Goal: Communication & Community: Answer question/provide support

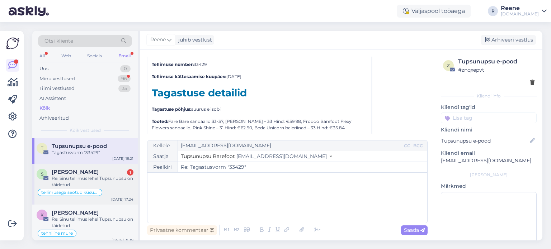
click at [83, 177] on div "Re: Sinu tellimus lehel Tupsunupsu on täidetud" at bounding box center [93, 182] width 82 height 13
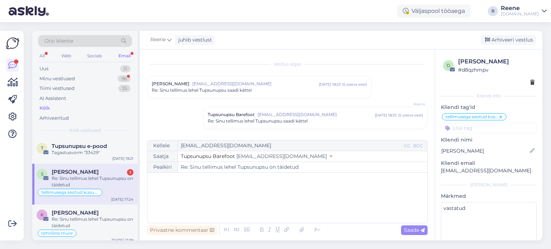
click at [330, 116] on span "[EMAIL_ADDRESS][DOMAIN_NAME]" at bounding box center [316, 115] width 117 height 6
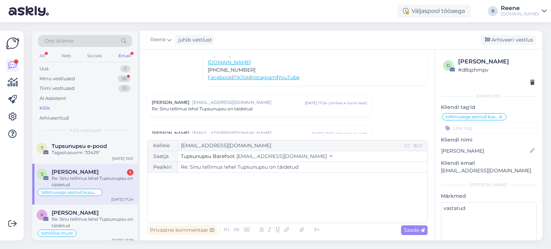
scroll to position [179, 0]
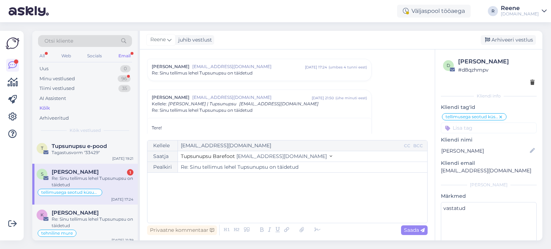
click at [251, 70] on span "Re: Sinu tellimus lehel Tupsunupsu on täidetud" at bounding box center [202, 73] width 101 height 6
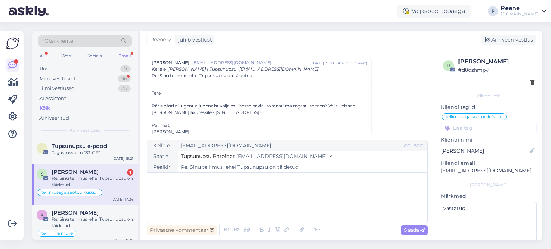
click at [309, 60] on div "[PERSON_NAME] [EMAIL_ADDRESS][DOMAIN_NAME] [DATE] 21:50 ( ühe minuti eest ) Kel…" at bounding box center [259, 69] width 215 height 19
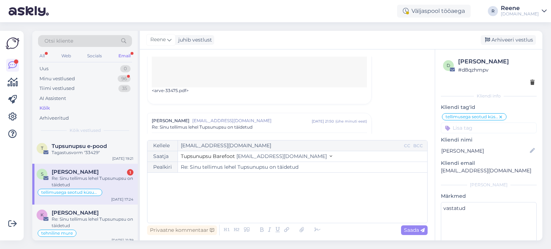
scroll to position [773, 0]
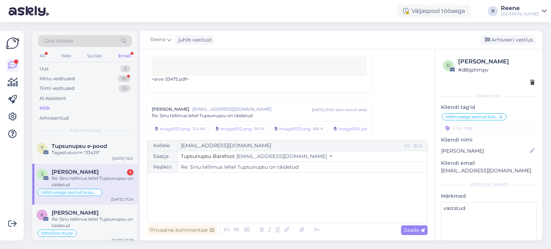
click at [270, 106] on span "[EMAIL_ADDRESS][DOMAIN_NAME]" at bounding box center [252, 109] width 120 height 6
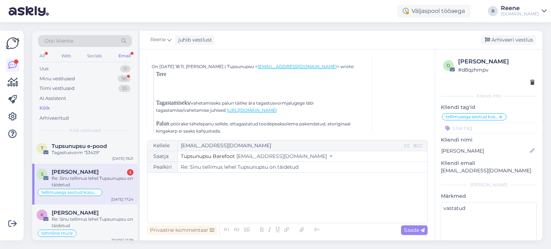
scroll to position [916, 0]
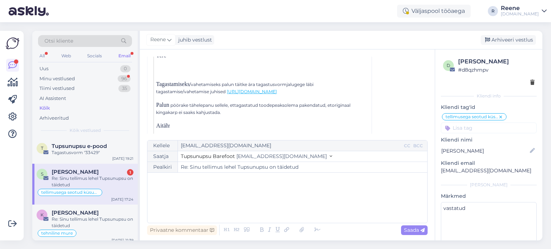
click at [277, 89] on link "[URL][DOMAIN_NAME]" at bounding box center [252, 91] width 50 height 5
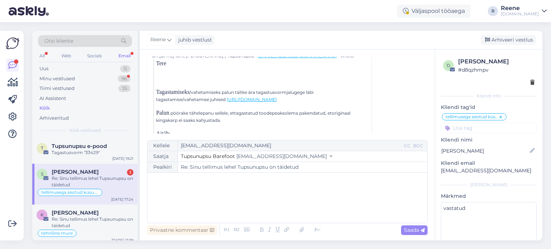
scroll to position [1024, 0]
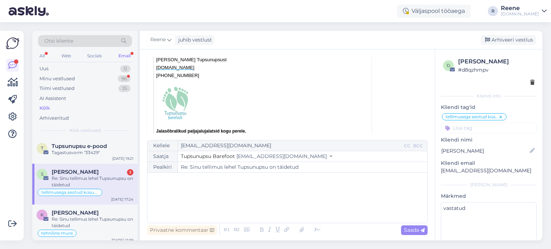
click at [175, 186] on div "﻿" at bounding box center [287, 198] width 273 height 43
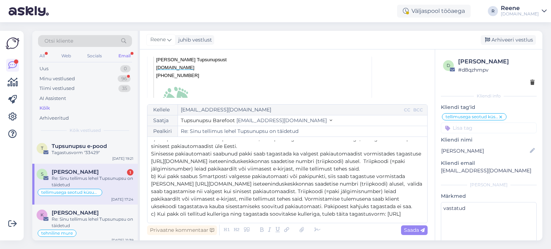
scroll to position [0, 0]
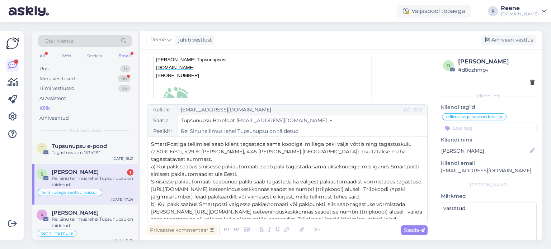
drag, startPoint x: 398, startPoint y: 218, endPoint x: 140, endPoint y: 129, distance: 272.3
click at [140, 129] on div "Vestlus algas [PERSON_NAME] [EMAIL_ADDRESS][DOMAIN_NAME] [DATE] 18:23 ( 5 päeva…" at bounding box center [287, 145] width 295 height 191
click at [269, 231] on icon at bounding box center [270, 230] width 8 height 10
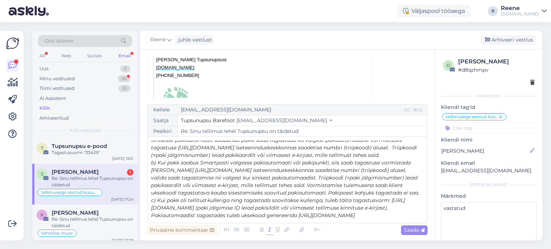
scroll to position [56, 0]
click at [406, 212] on p "Pakiautomaadist tagastades tuleb uksekood genereerida [URL][DOMAIN_NAME]" at bounding box center [287, 216] width 273 height 8
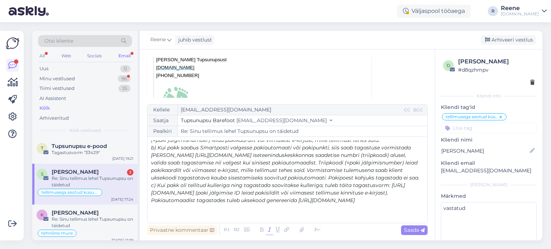
scroll to position [72, 0]
click at [319, 232] on icon at bounding box center [317, 230] width 11 height 10
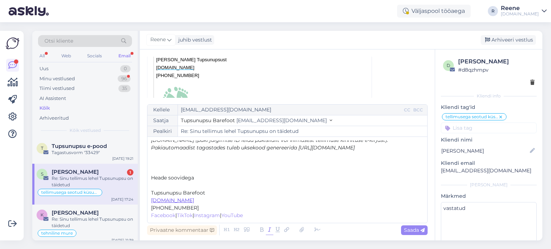
scroll to position [124, 0]
click at [160, 186] on p "﻿" at bounding box center [287, 186] width 273 height 8
click at [410, 228] on span "Saada" at bounding box center [414, 230] width 21 height 6
type input "Re: Re: Sinu tellimus lehel Tupsunupsu on täidetud"
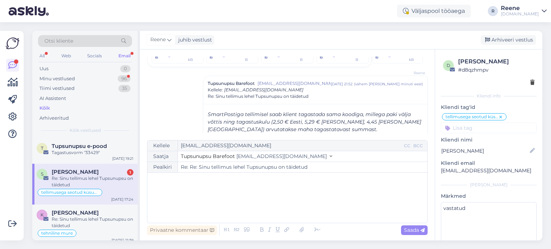
click at [126, 56] on div "Email" at bounding box center [124, 55] width 15 height 9
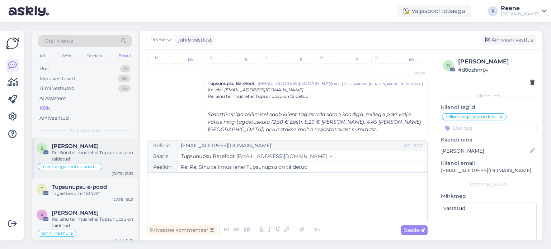
drag, startPoint x: 75, startPoint y: 150, endPoint x: 82, endPoint y: 147, distance: 8.3
click at [75, 150] on div "Re: Sinu tellimus lehel Tupsunupsu on täidetud" at bounding box center [93, 156] width 82 height 13
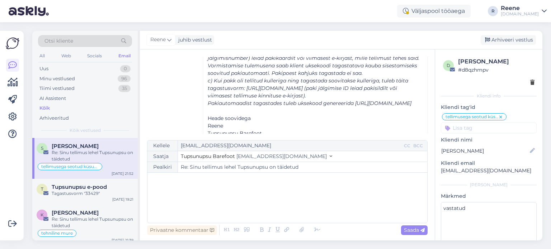
scroll to position [263, 0]
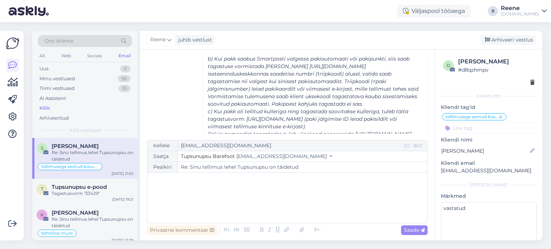
click at [188, 185] on div "﻿" at bounding box center [287, 198] width 273 height 43
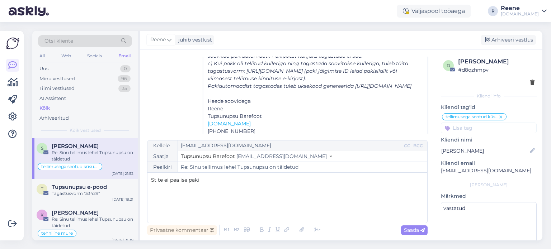
scroll to position [299, 0]
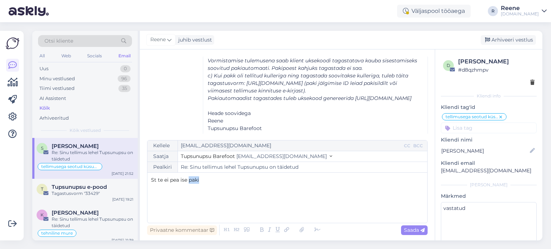
drag, startPoint x: 214, startPoint y: 181, endPoint x: 189, endPoint y: 184, distance: 25.0
click at [189, 184] on div "St te ei pea ise paki" at bounding box center [287, 198] width 273 height 43
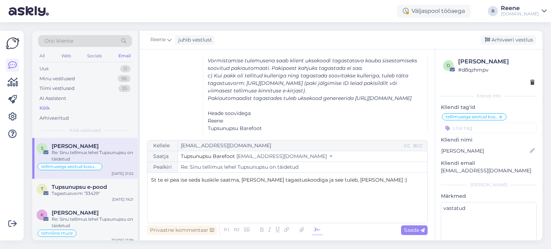
click at [314, 228] on icon at bounding box center [317, 230] width 11 height 10
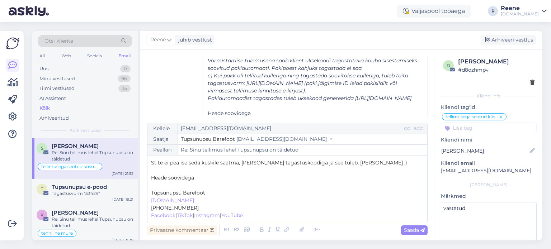
click at [165, 186] on p "﻿" at bounding box center [287, 186] width 273 height 8
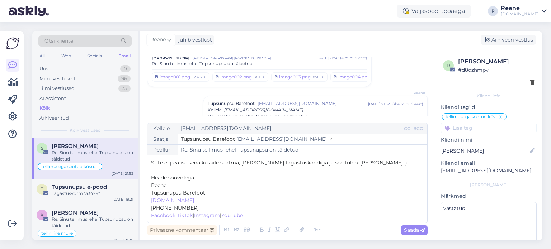
click at [293, 62] on div "Re: Sinu tellimus lehel Tupsunupsu on täidetud" at bounding box center [259, 64] width 215 height 6
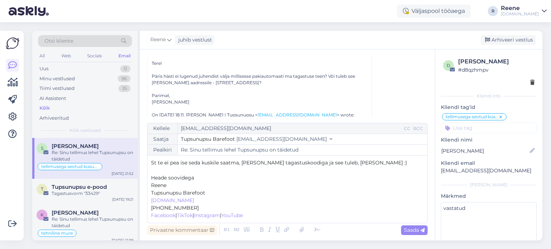
scroll to position [113, 0]
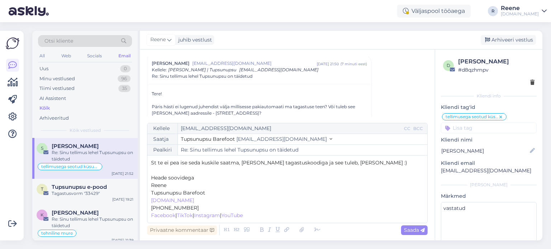
click at [239, 165] on span "St te ei pea ise seda kuskile saatma, [PERSON_NAME] tagastuskoodiga ja see tule…" at bounding box center [279, 163] width 256 height 6
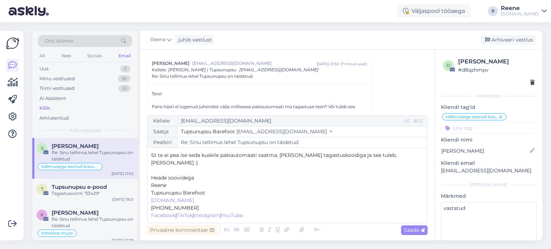
click at [353, 164] on span "St te ei pea ise seda kuskile pakiautomaati saatma, [PERSON_NAME] tagastuskoodi…" at bounding box center [274, 159] width 247 height 14
click at [411, 229] on span "Saada" at bounding box center [414, 230] width 21 height 6
type input "Re: Re: Sinu tellimus lehel Tupsunupsu on täidetud"
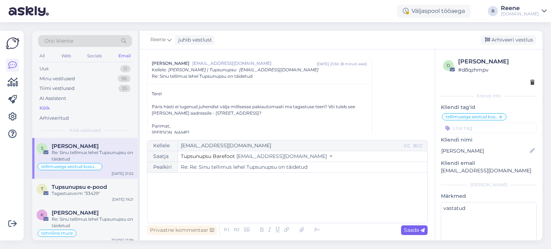
scroll to position [1469, 0]
